Goal: Obtain resource: Obtain resource

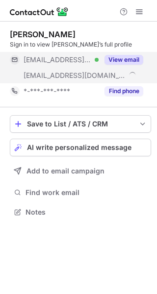
scroll to position [205, 157]
click at [77, 67] on div "***@meridianhealth.com Verified" at bounding box center [54, 60] width 89 height 16
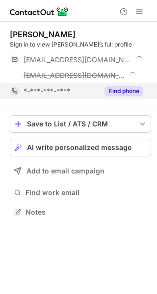
click at [77, 86] on div "*-***-***-****" at bounding box center [54, 91] width 89 height 16
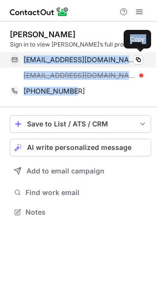
drag, startPoint x: 76, startPoint y: 96, endPoint x: 23, endPoint y: 59, distance: 64.4
click at [24, 59] on div "Rebecca Weber Sign in to view Rebecca’s full profile rweber@meridianhealth.com …" at bounding box center [80, 64] width 141 height 70
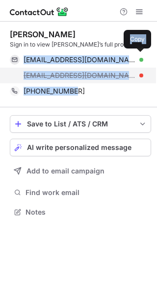
copy div "rweber@meridianhealth.com Verified Copy rweber@humed.com +17327683059"
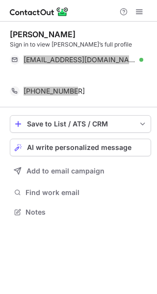
scroll to position [190, 157]
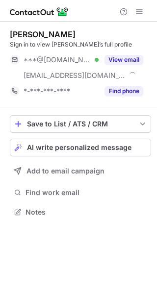
scroll to position [205, 157]
click at [90, 52] on div "***@gmail.com Verified" at bounding box center [54, 60] width 89 height 16
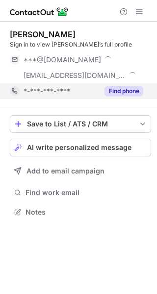
click at [97, 94] on div "*-***-***-****" at bounding box center [61, 91] width 75 height 9
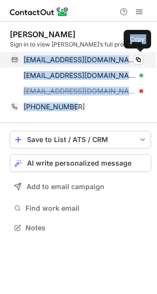
drag, startPoint x: 79, startPoint y: 108, endPoint x: 24, endPoint y: 61, distance: 72.4
click at [24, 61] on div "Mark Wassel Sign in to view Mark’s full profile alipop1212@gmail.com Verified C…" at bounding box center [80, 71] width 141 height 85
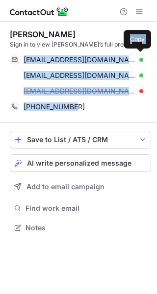
copy div "alipop1212@gmail.com Verified Copy jrblack@eths202.org Verified Copy mark@patra…"
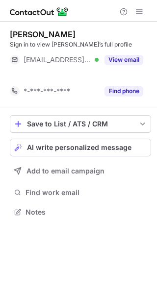
scroll to position [190, 157]
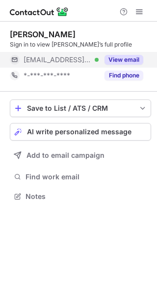
click at [117, 62] on button "View email" at bounding box center [123, 60] width 39 height 10
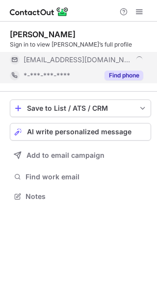
click at [117, 75] on button "Find phone" at bounding box center [123, 76] width 39 height 10
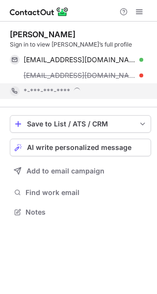
scroll to position [205, 157]
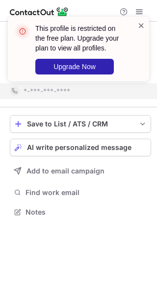
click at [140, 24] on span at bounding box center [141, 26] width 8 height 10
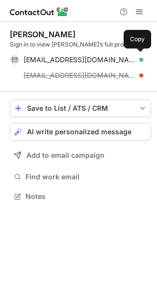
scroll to position [190, 157]
click at [74, 58] on span "mwasnok@yamaha.com" at bounding box center [80, 59] width 112 height 9
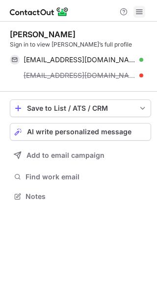
click at [139, 11] on span at bounding box center [139, 12] width 8 height 8
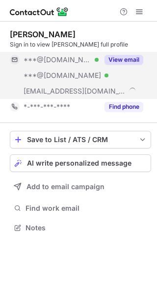
scroll to position [221, 157]
click at [72, 78] on div "***@msn.com Verified" at bounding box center [61, 75] width 75 height 9
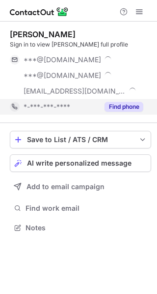
click at [74, 107] on div "*-***-***-****" at bounding box center [61, 107] width 75 height 9
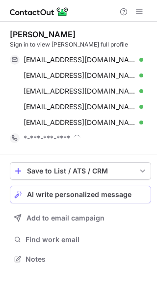
scroll to position [253, 157]
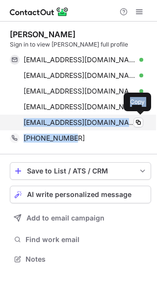
drag, startPoint x: 73, startPoint y: 137, endPoint x: 22, endPoint y: 118, distance: 54.5
click at [22, 118] on div "Joyce Wallace Sign in to view Joyce’s full profile jssw0804@gmail.com Verified …" at bounding box center [80, 87] width 141 height 117
copy div "jwallace@wsgc.com Verified Copy +14086379403"
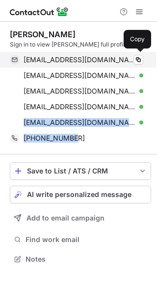
click at [79, 55] on span "jssw0804@gmail.com" at bounding box center [80, 59] width 112 height 9
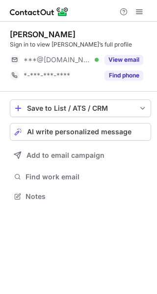
scroll to position [190, 157]
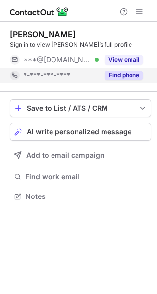
click at [109, 75] on button "Find phone" at bounding box center [123, 76] width 39 height 10
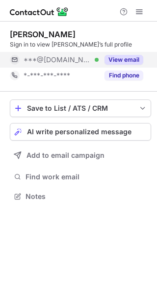
click at [121, 55] on button "View email" at bounding box center [123, 60] width 39 height 10
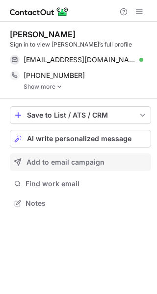
scroll to position [197, 157]
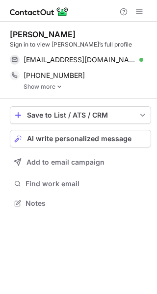
click at [58, 87] on img at bounding box center [59, 86] width 6 height 7
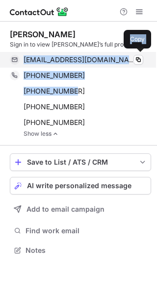
drag, startPoint x: 58, startPoint y: 87, endPoint x: 24, endPoint y: 66, distance: 40.0
click at [24, 66] on div "Robert Walker Sign in to view Robert’s full profile robertwalker5@gmail.com Ver…" at bounding box center [80, 83] width 141 height 108
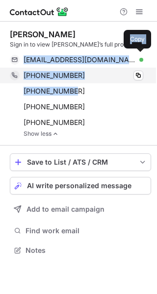
copy div "robertwalker5@gmail.com Verified Copy +16195879451 Copy +18166643914"
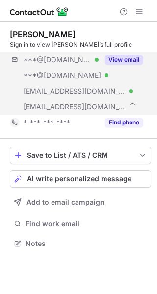
scroll to position [237, 157]
click at [114, 60] on button "View email" at bounding box center [123, 60] width 39 height 10
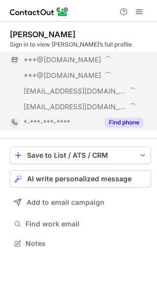
click at [114, 123] on div "Ajay W. Sign in to view Ajay’s full profile ***@yahoo.com ***@hotmail.com ***@u…" at bounding box center [80, 79] width 141 height 101
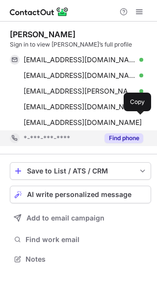
scroll to position [253, 157]
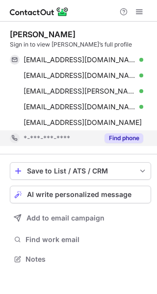
click at [75, 139] on div "*-***-***-****" at bounding box center [61, 138] width 75 height 9
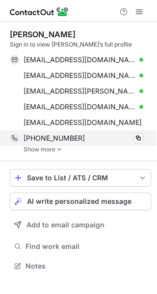
scroll to position [259, 157]
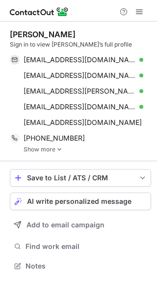
click at [61, 149] on img at bounding box center [59, 149] width 6 height 7
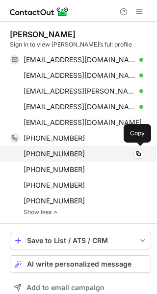
scroll to position [322, 150]
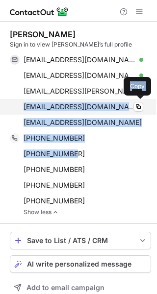
drag, startPoint x: 73, startPoint y: 153, endPoint x: 25, endPoint y: 109, distance: 65.3
click at [25, 109] on div "Ajay W. Sign in to view Ajay’s full profile abaiwadhwa@yahoo.com Verified Copy …" at bounding box center [80, 122] width 141 height 186
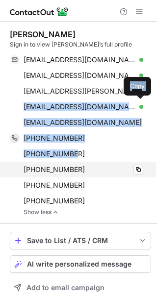
copy div "wadhwaa@umich.edu Verified Copy ajay@ebay.com Copy +18102645032 Copy +158675187…"
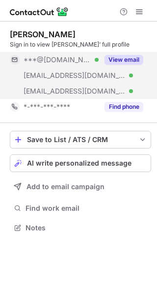
scroll to position [221, 157]
click at [87, 74] on span "[EMAIL_ADDRESS][DOMAIN_NAME]" at bounding box center [75, 75] width 102 height 9
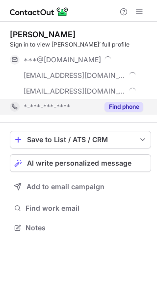
click at [95, 99] on div "*-***-***-****" at bounding box center [54, 107] width 89 height 16
